Goal: Task Accomplishment & Management: Complete application form

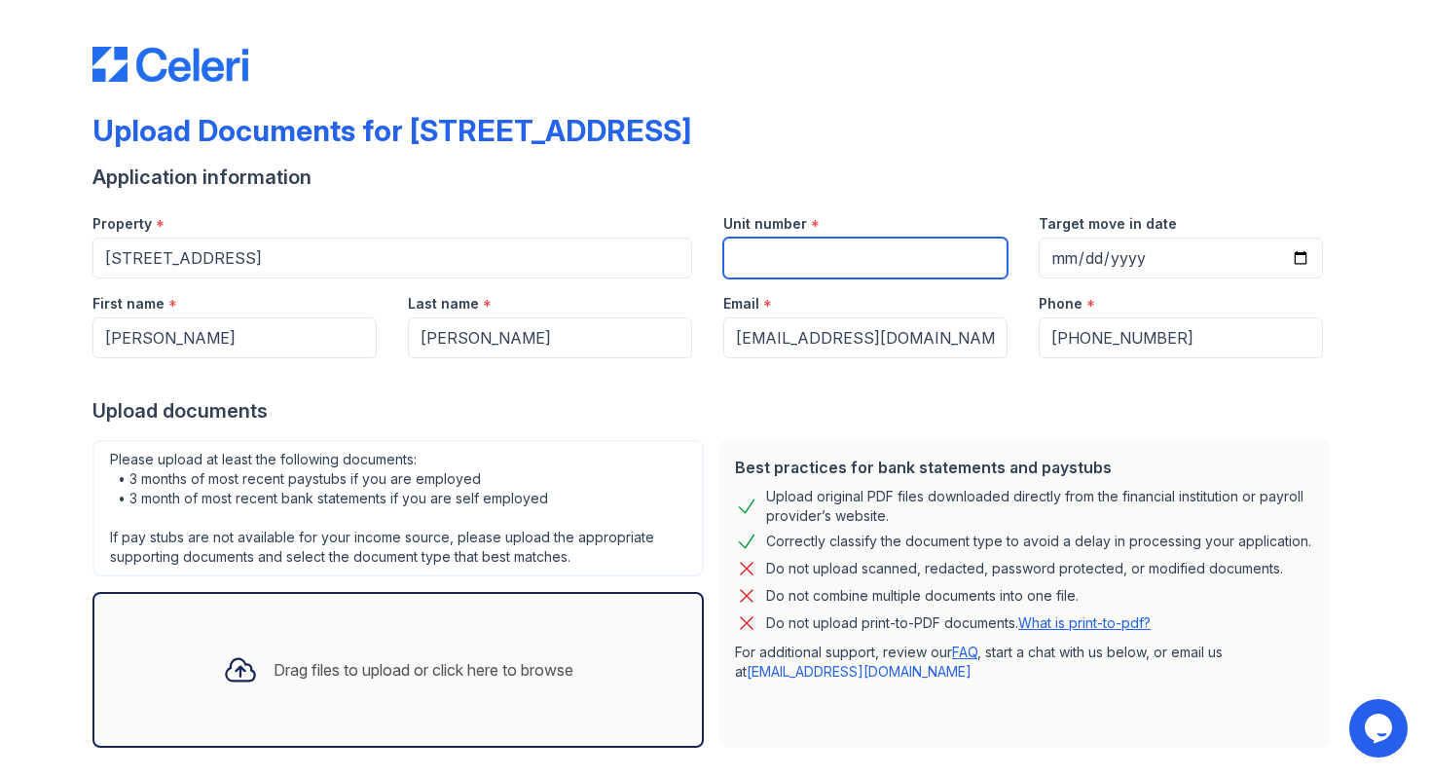
click at [815, 264] on input "Unit number" at bounding box center [865, 258] width 284 height 41
type input "B"
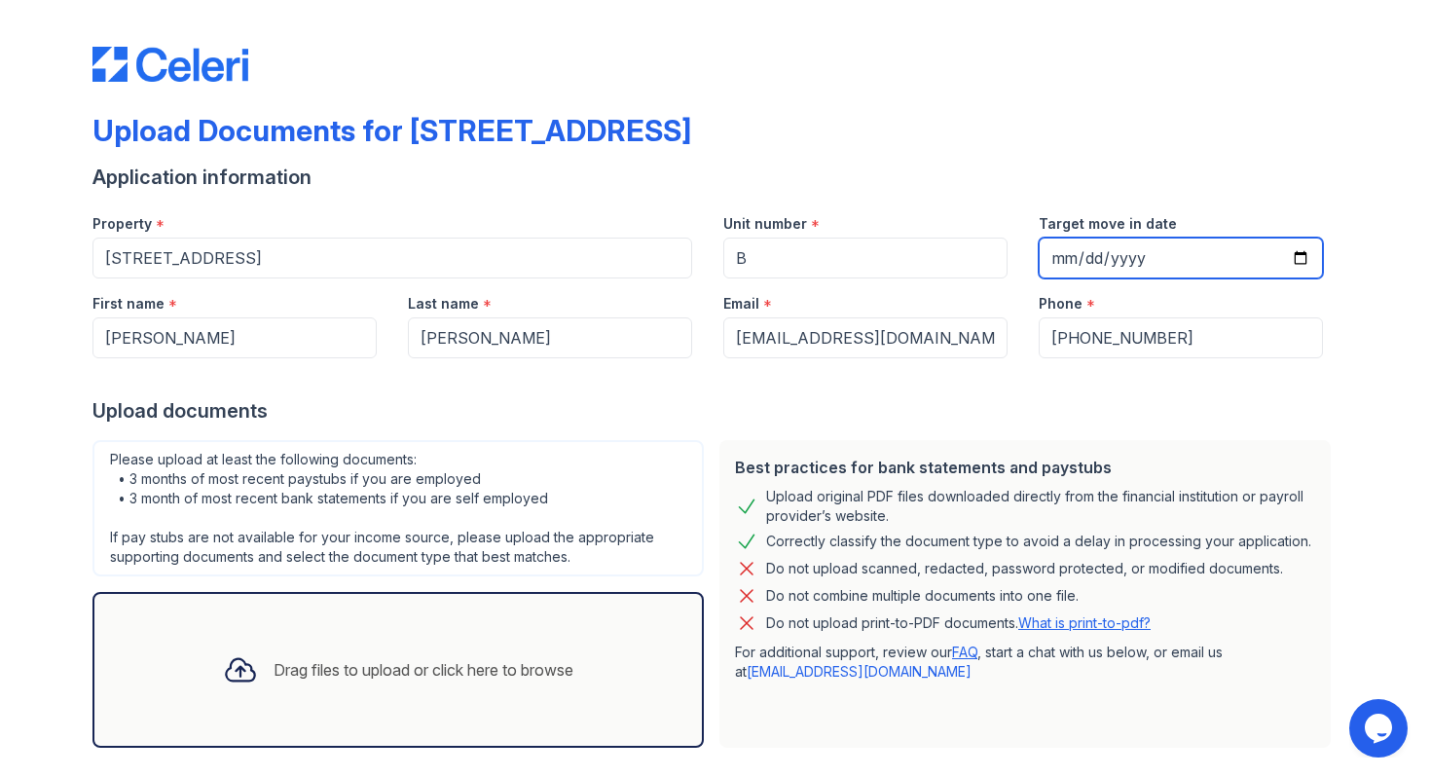
click at [1077, 255] on input "Target move in date" at bounding box center [1181, 258] width 284 height 41
type input "2026-08-01"
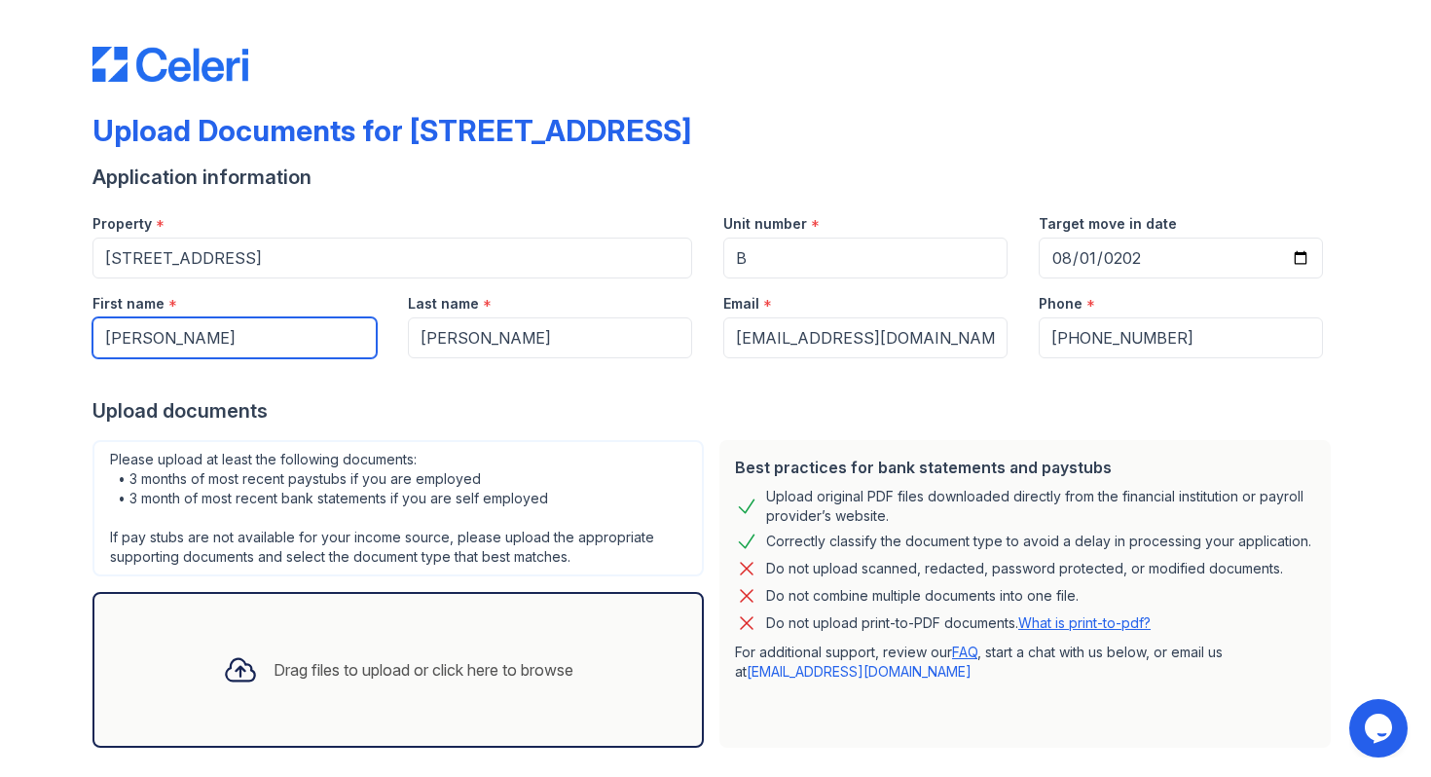
drag, startPoint x: 297, startPoint y: 340, endPoint x: 233, endPoint y: 335, distance: 64.4
click at [233, 335] on input "Christopher" at bounding box center [234, 337] width 284 height 41
type input "C"
type input "J"
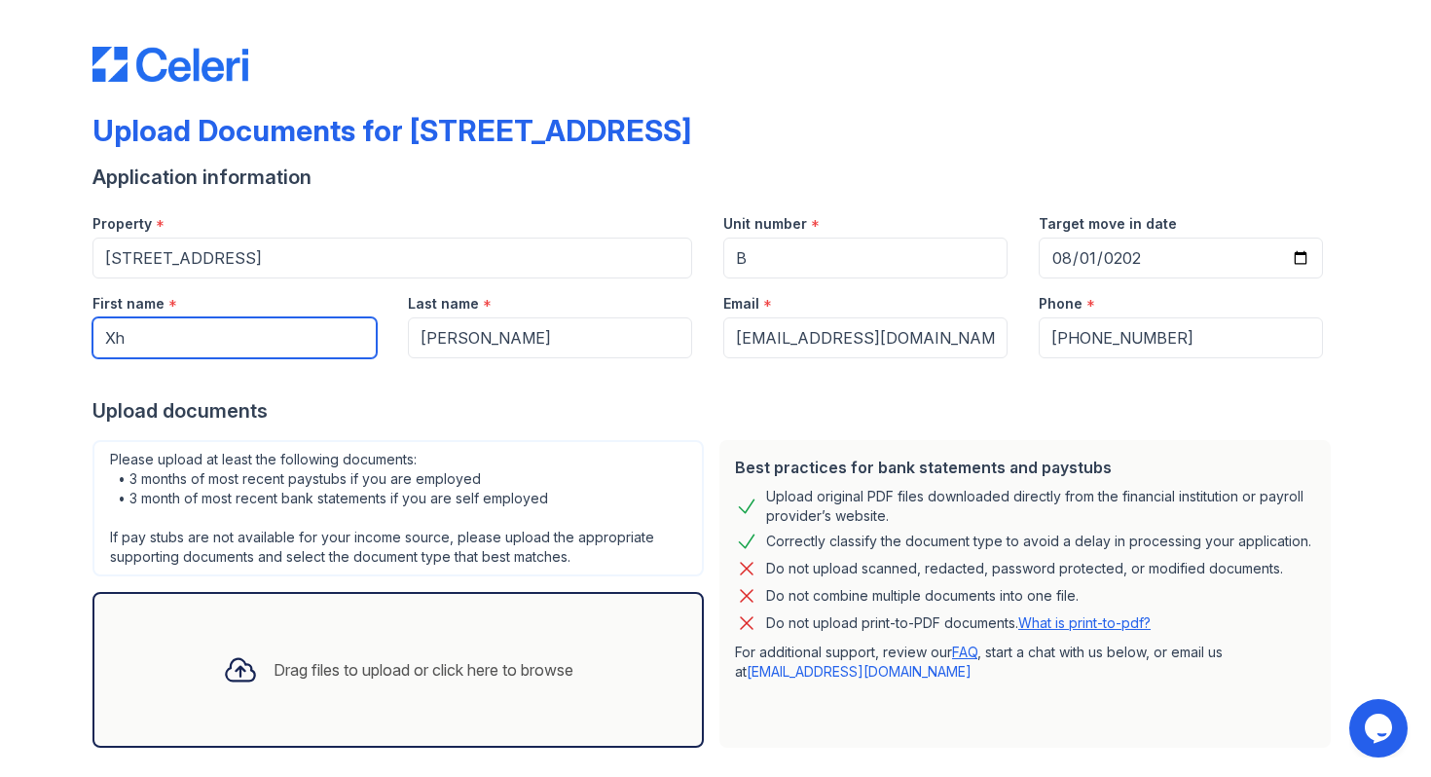
type input "X"
type input "Christopher"
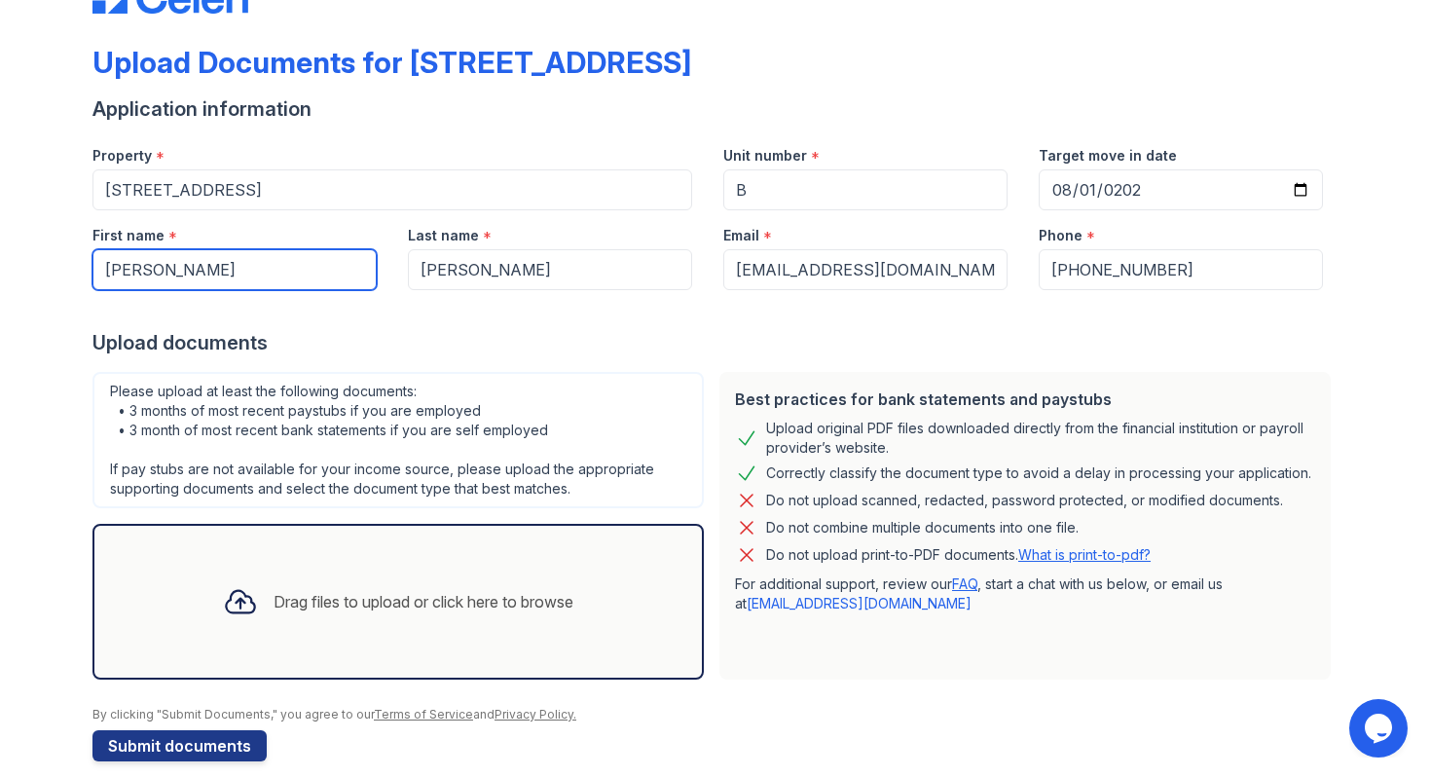
scroll to position [92, 0]
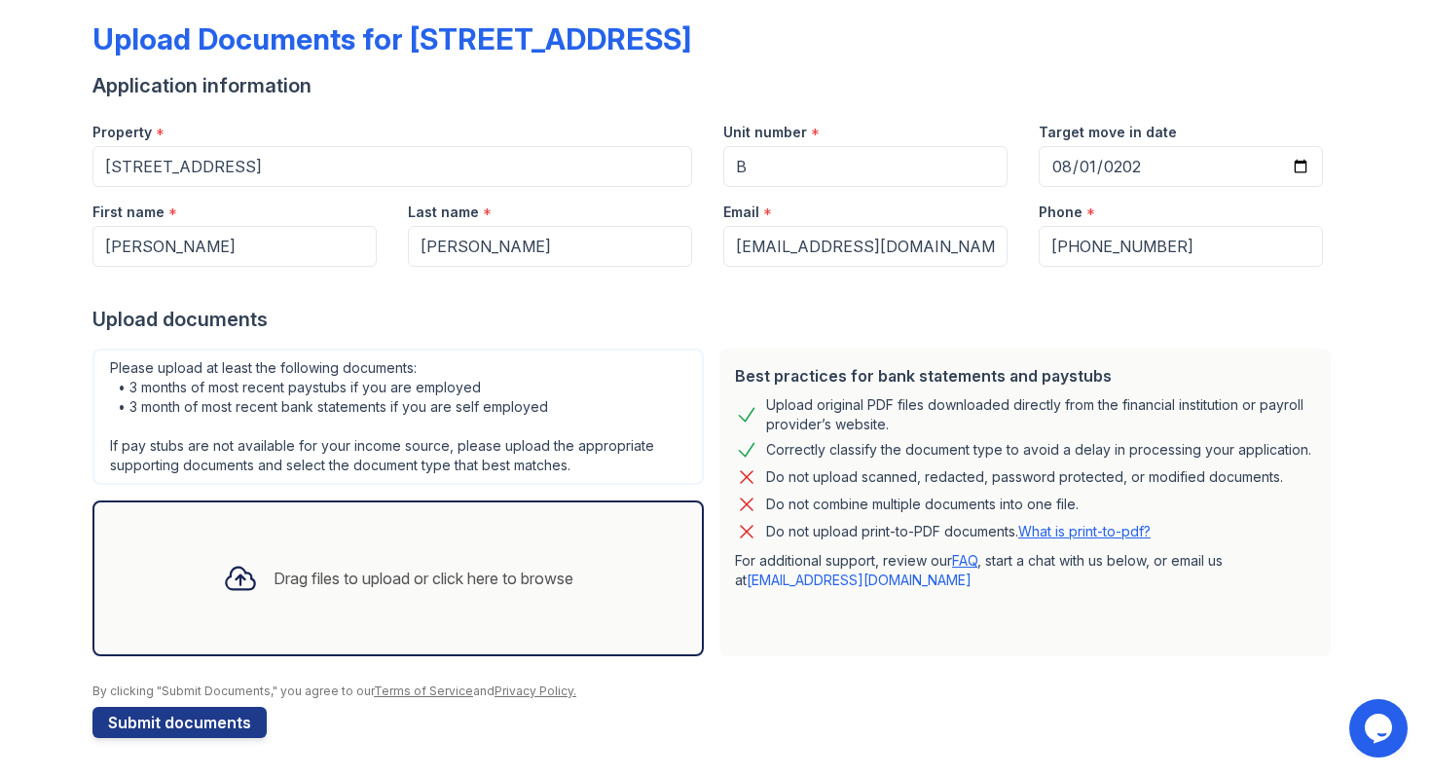
click at [286, 578] on div "Drag files to upload or click here to browse" at bounding box center [424, 578] width 300 height 23
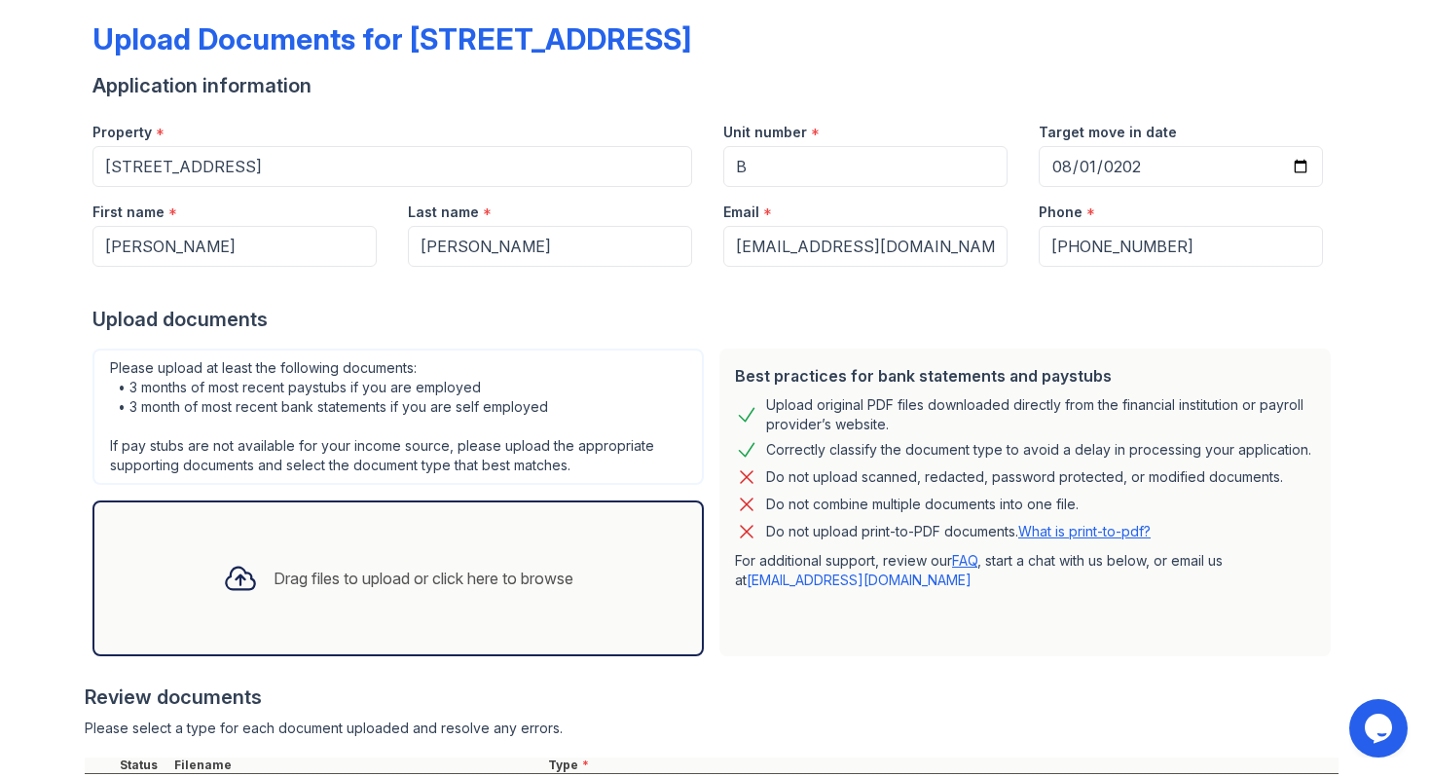
click at [488, 576] on div "Drag files to upload or click here to browse" at bounding box center [424, 578] width 300 height 23
click at [323, 593] on div "Drag files to upload or click here to browse" at bounding box center [398, 578] width 382 height 66
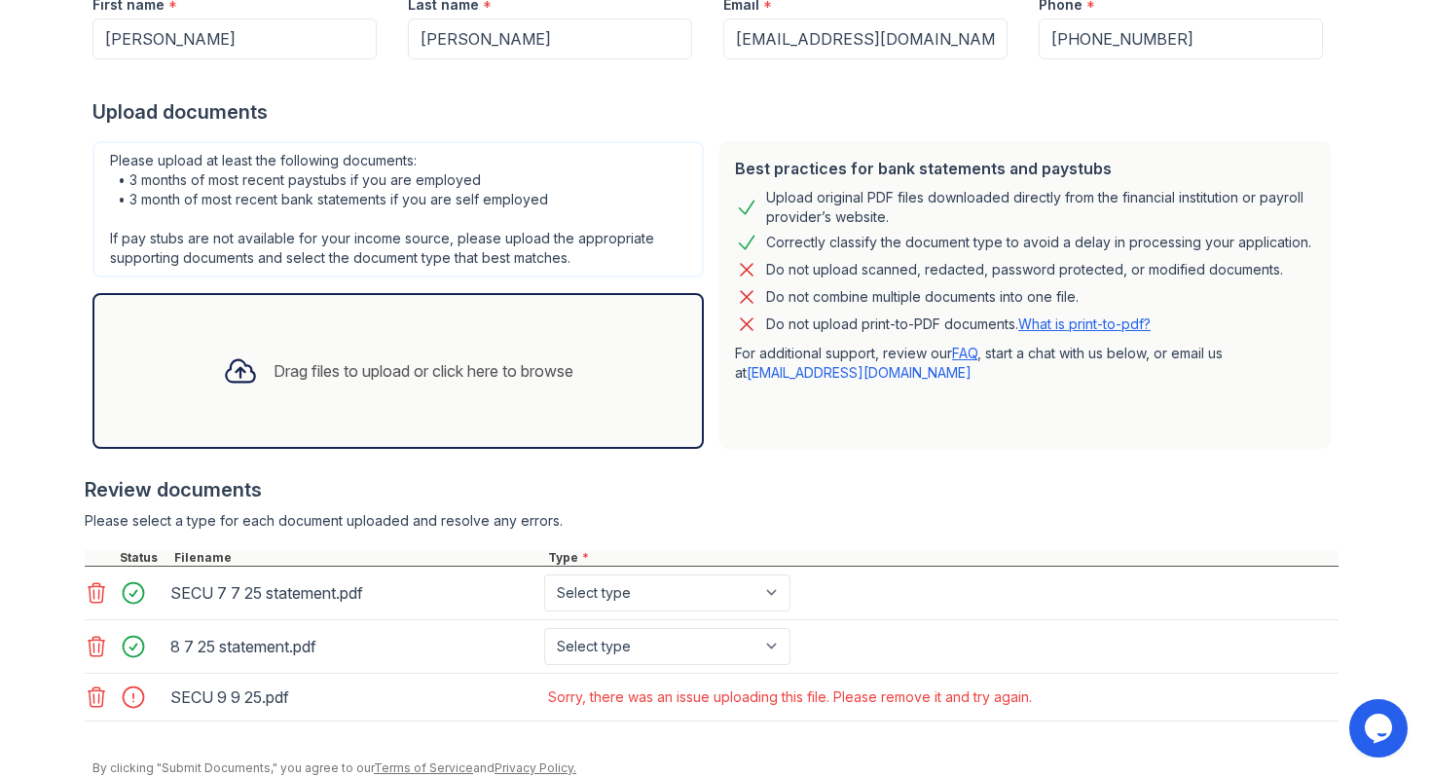
scroll to position [304, 0]
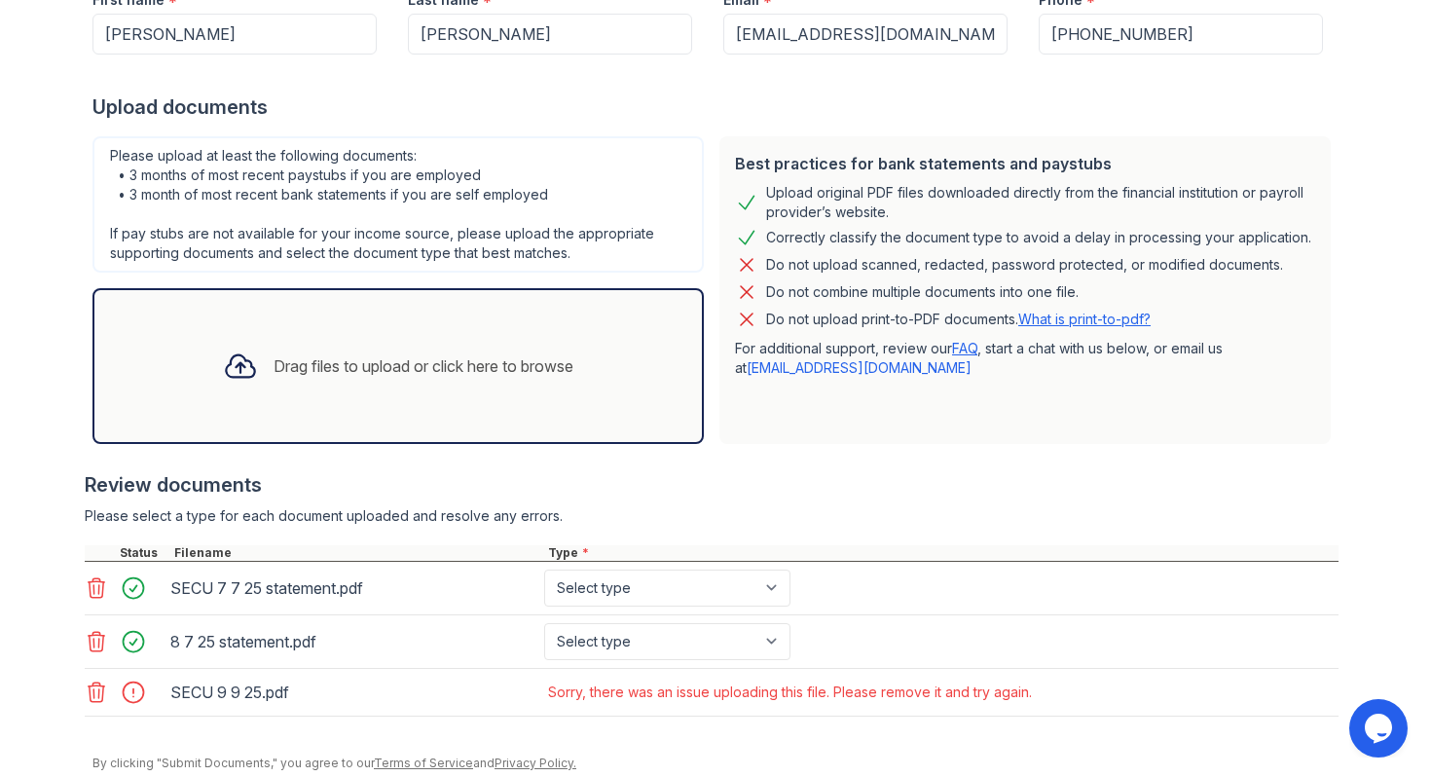
click at [96, 689] on icon at bounding box center [96, 692] width 23 height 23
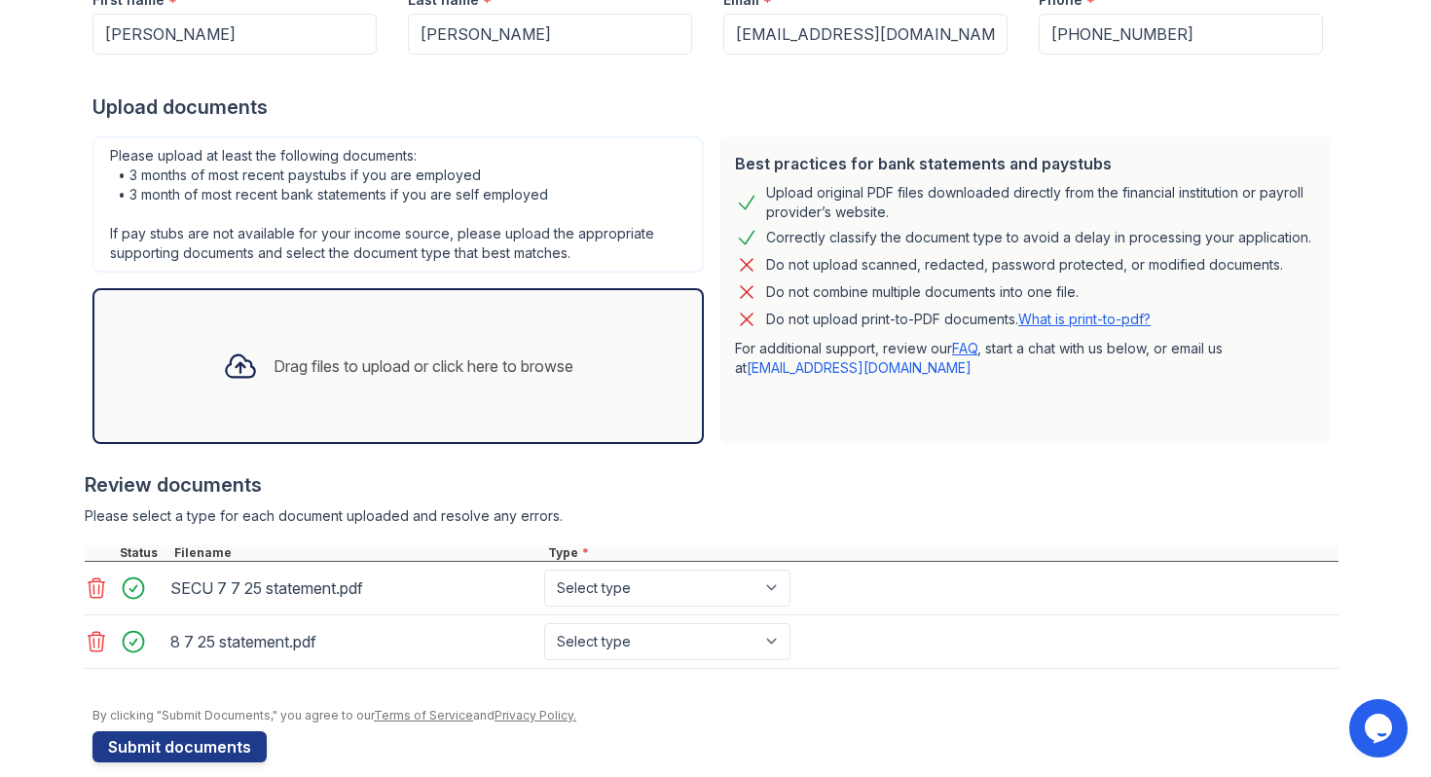
click at [350, 367] on div "Drag files to upload or click here to browse" at bounding box center [424, 365] width 300 height 23
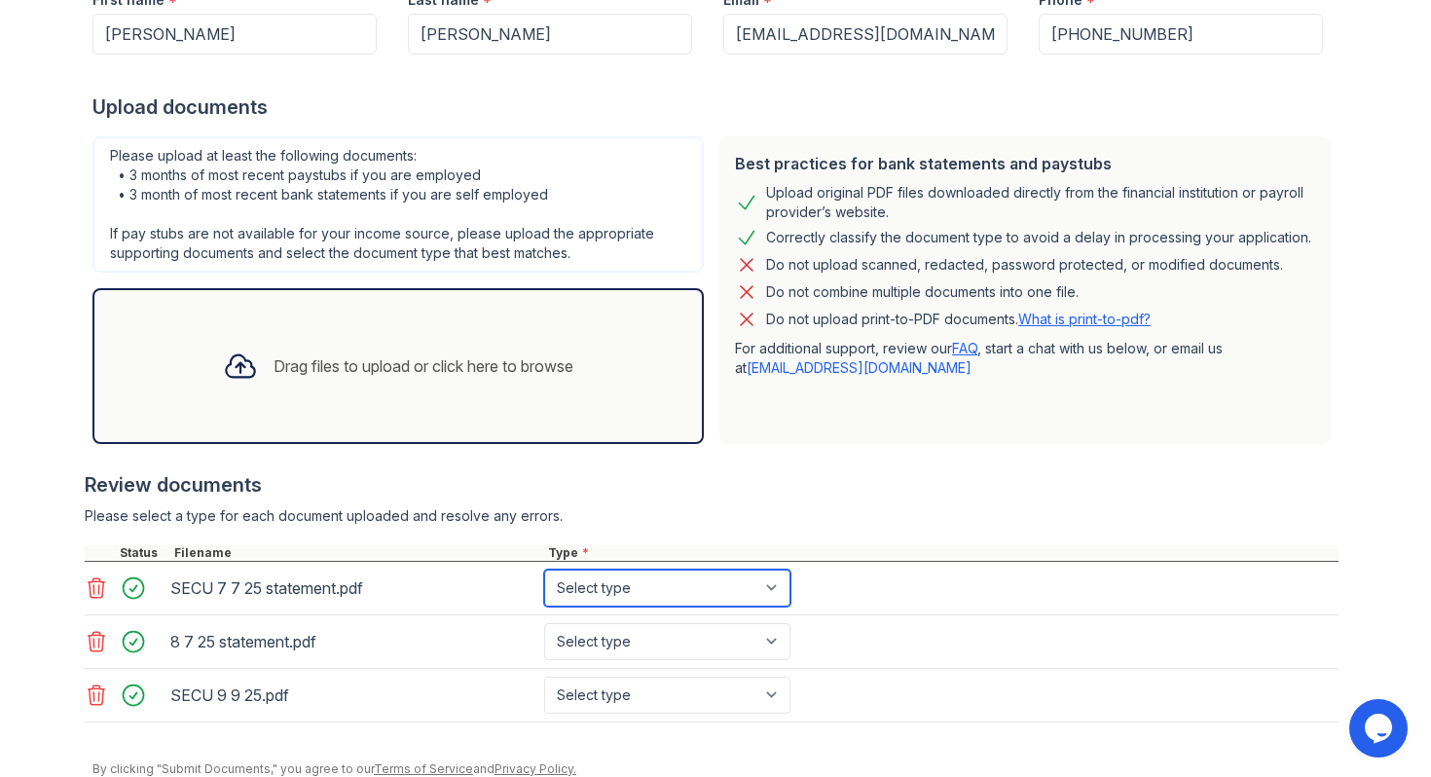
click at [777, 582] on select "Select type Paystub Bank Statement Offer Letter Tax Documents Benefit Award Let…" at bounding box center [667, 588] width 246 height 37
select select "bank_statement"
click at [544, 570] on select "Select type Paystub Bank Statement Offer Letter Tax Documents Benefit Award Let…" at bounding box center [667, 588] width 246 height 37
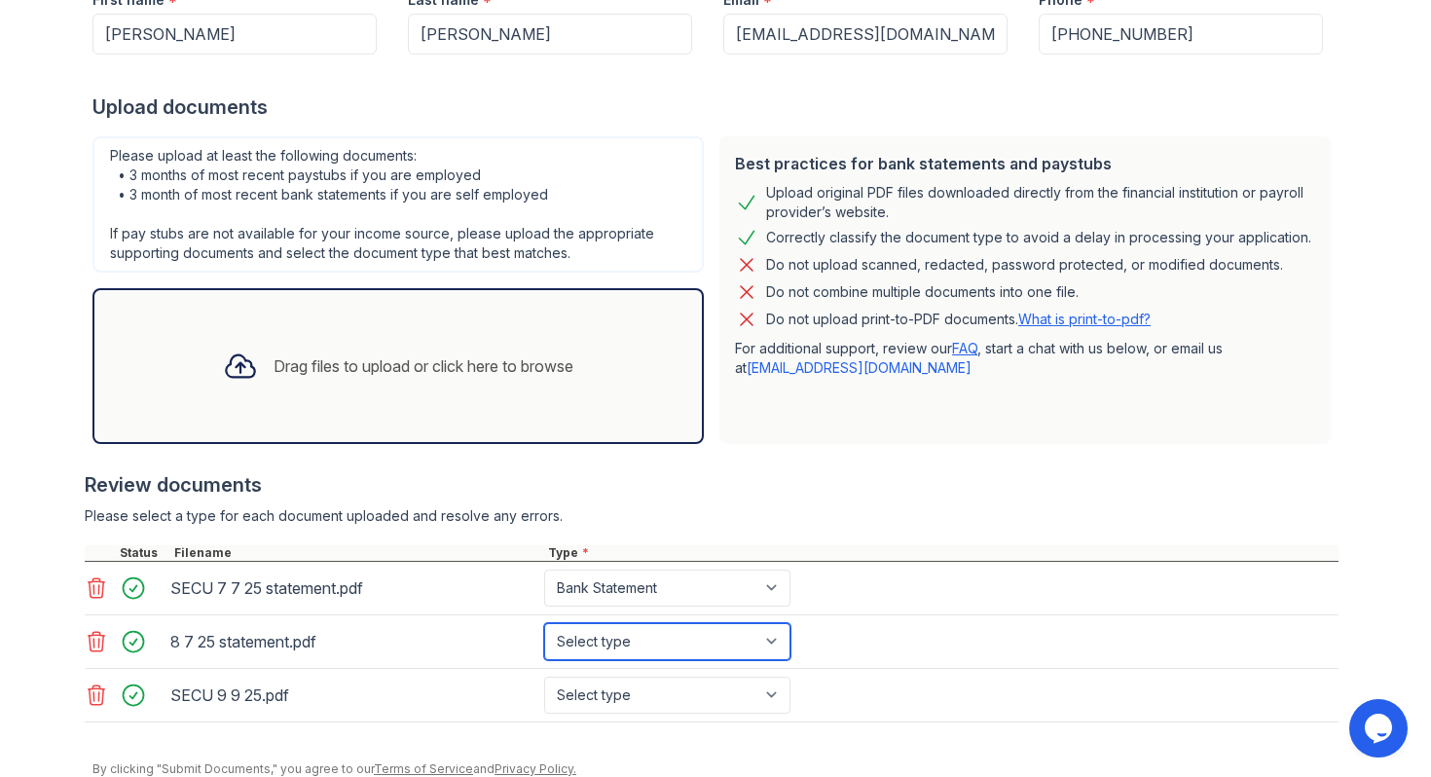
click at [777, 640] on select "Select type Paystub Bank Statement Offer Letter Tax Documents Benefit Award Let…" at bounding box center [667, 641] width 246 height 37
select select "bank_statement"
click at [544, 623] on select "Select type Paystub Bank Statement Offer Letter Tax Documents Benefit Award Let…" at bounding box center [667, 641] width 246 height 37
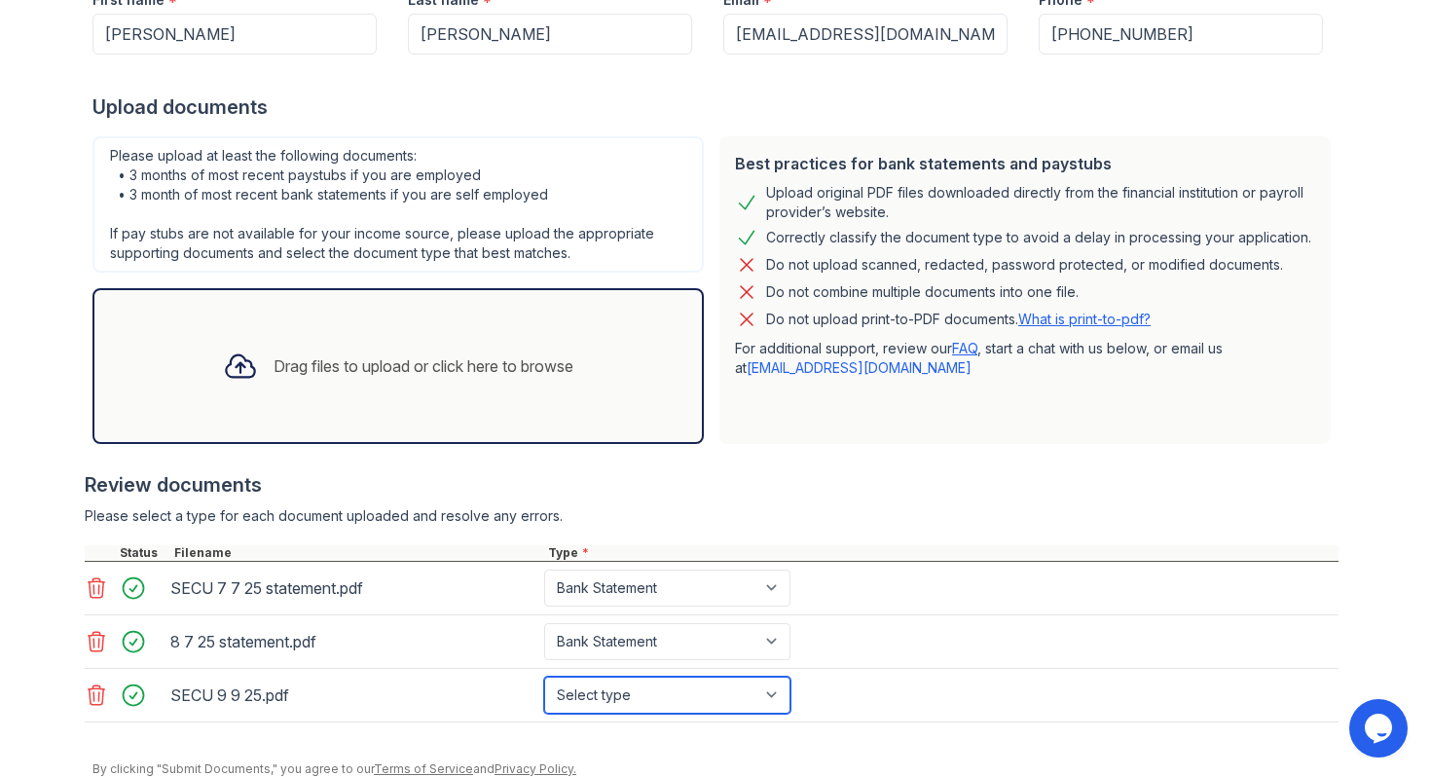
click at [779, 700] on select "Select type Paystub Bank Statement Offer Letter Tax Documents Benefit Award Let…" at bounding box center [667, 695] width 246 height 37
select select "bank_statement"
click at [544, 677] on select "Select type Paystub Bank Statement Offer Letter Tax Documents Benefit Award Let…" at bounding box center [667, 695] width 246 height 37
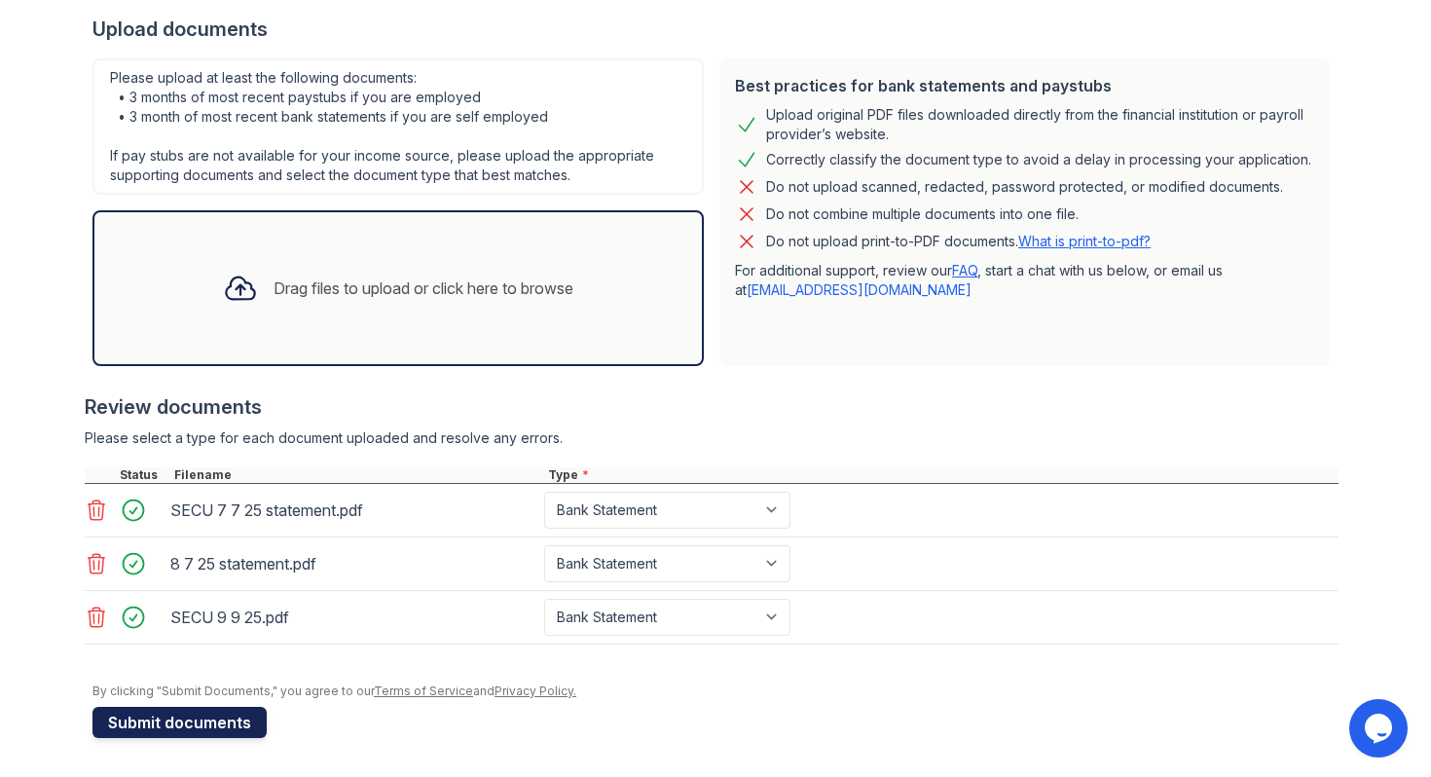
click at [134, 722] on button "Submit documents" at bounding box center [179, 722] width 174 height 31
